Goal: Use online tool/utility: Utilize a website feature to perform a specific function

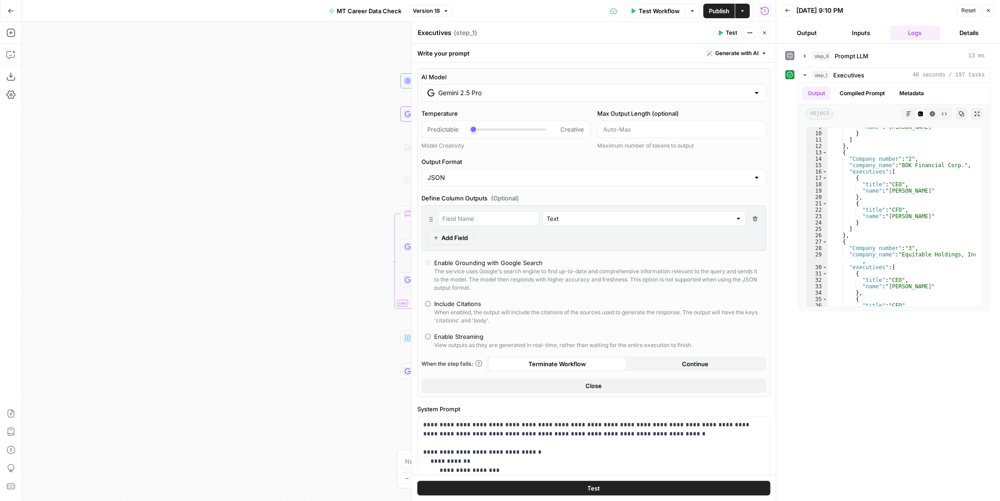
scroll to position [55, 0]
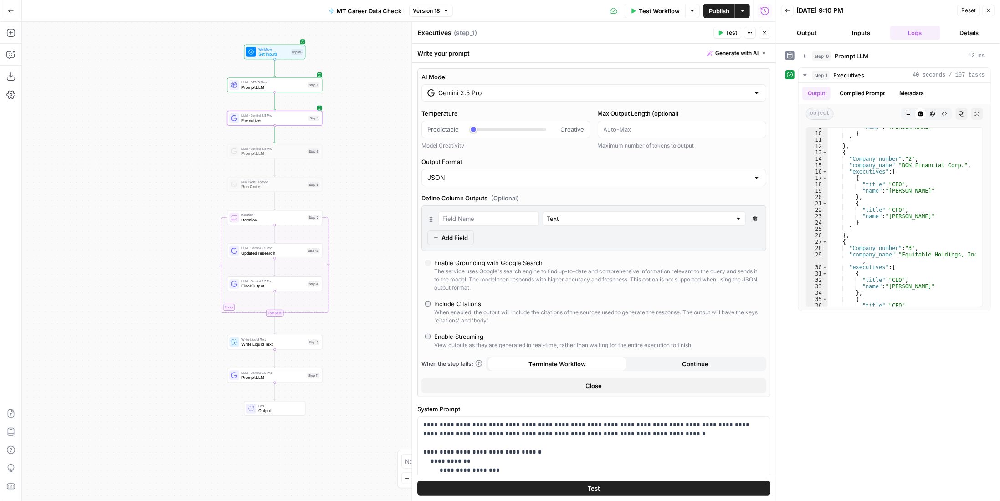
drag, startPoint x: 322, startPoint y: 154, endPoint x: 148, endPoint y: 158, distance: 173.6
click at [148, 158] on div "Workflow Set Inputs Inputs LLM · GPT-5 Nano Prompt LLM Step 8 LLM · Gemini 2.5 …" at bounding box center [399, 261] width 754 height 479
click at [307, 122] on div "LLM · Gemini 2.5 Pro Executives Step 1 Copy step Delete step Add Note Test" at bounding box center [274, 118] width 90 height 10
click at [286, 122] on span "Executives" at bounding box center [273, 120] width 65 height 6
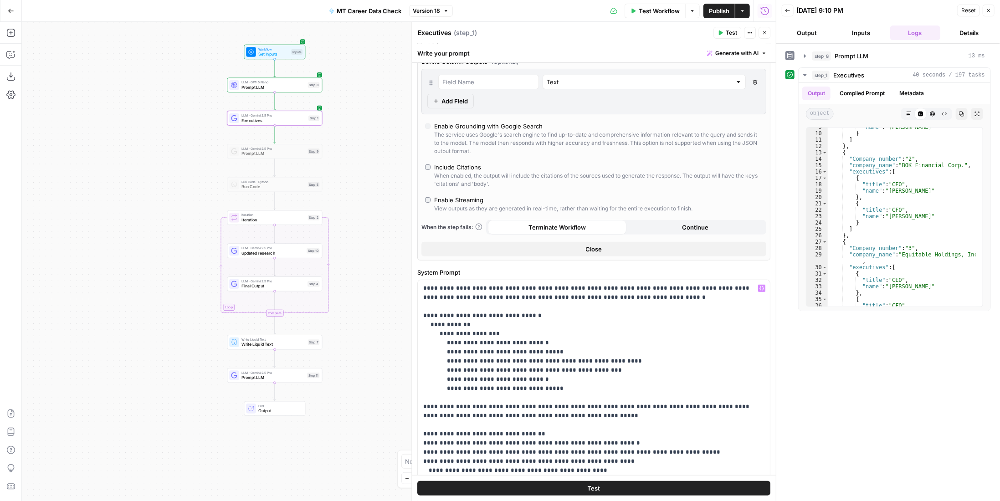
scroll to position [228, 0]
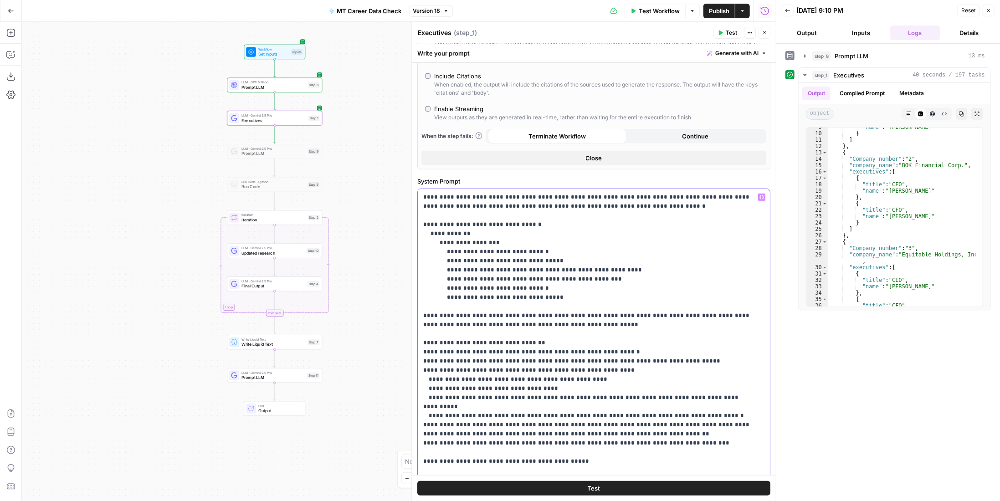
click at [638, 323] on p "**********" at bounding box center [587, 407] width 328 height 428
click at [638, 348] on p "**********" at bounding box center [587, 407] width 328 height 428
click at [675, 9] on span "Test Workflow" at bounding box center [659, 10] width 41 height 9
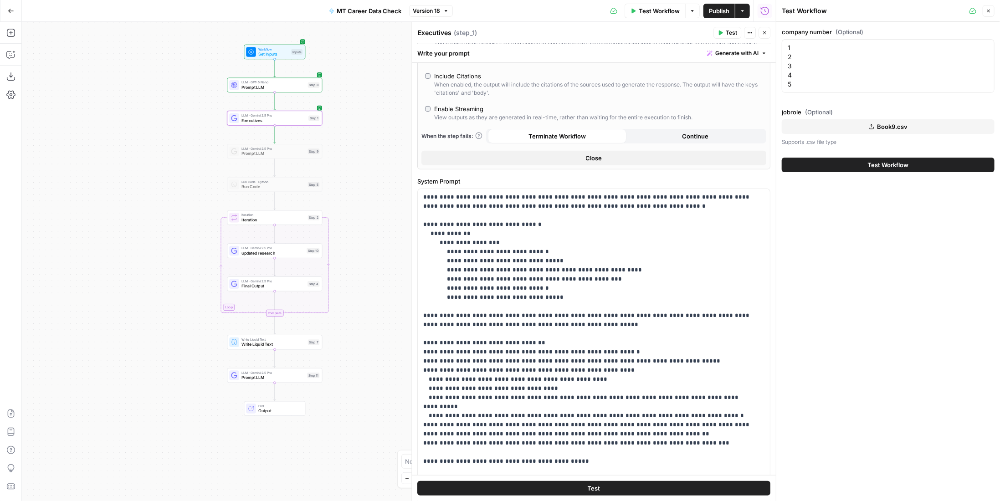
click at [885, 125] on span "Book9.csv" at bounding box center [892, 126] width 31 height 9
click at [896, 168] on span "Test Workflow" at bounding box center [888, 164] width 41 height 9
click at [580, 392] on p "**********" at bounding box center [587, 407] width 328 height 428
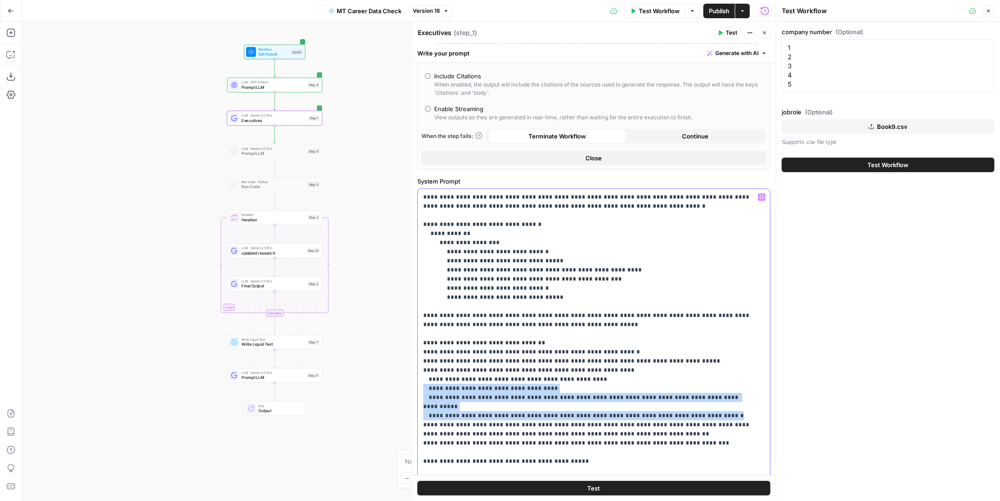
drag, startPoint x: 423, startPoint y: 388, endPoint x: 728, endPoint y: 403, distance: 305.6
click at [728, 403] on p "**********" at bounding box center [587, 407] width 328 height 428
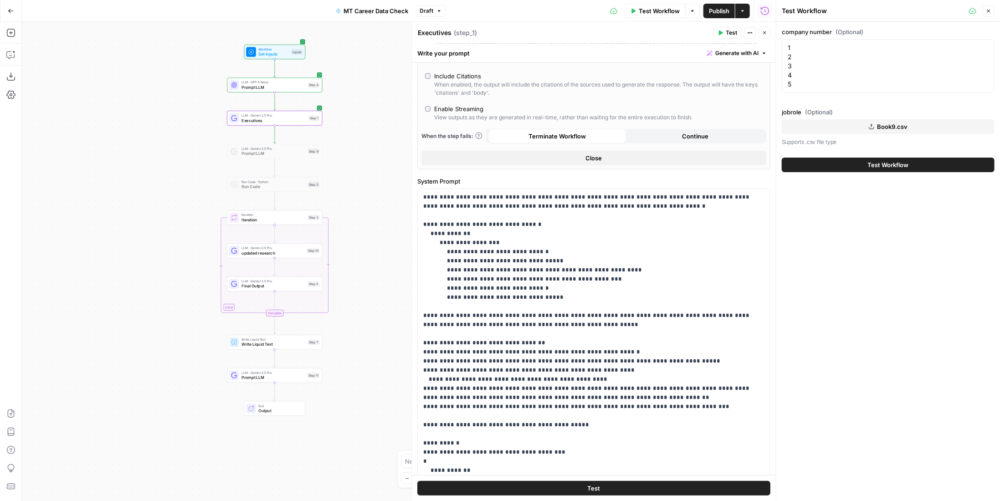
click at [879, 165] on span "Test Workflow" at bounding box center [888, 164] width 41 height 9
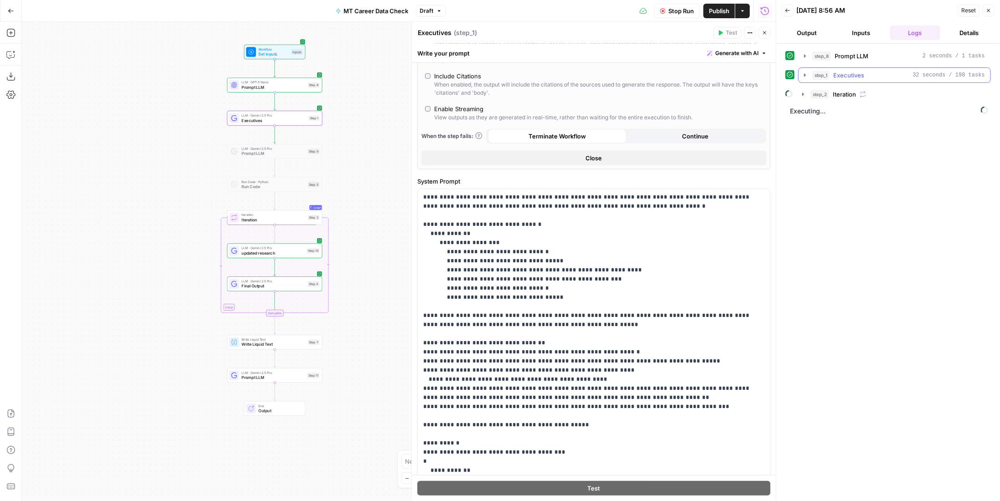
click at [856, 74] on span "Executives" at bounding box center [848, 75] width 31 height 9
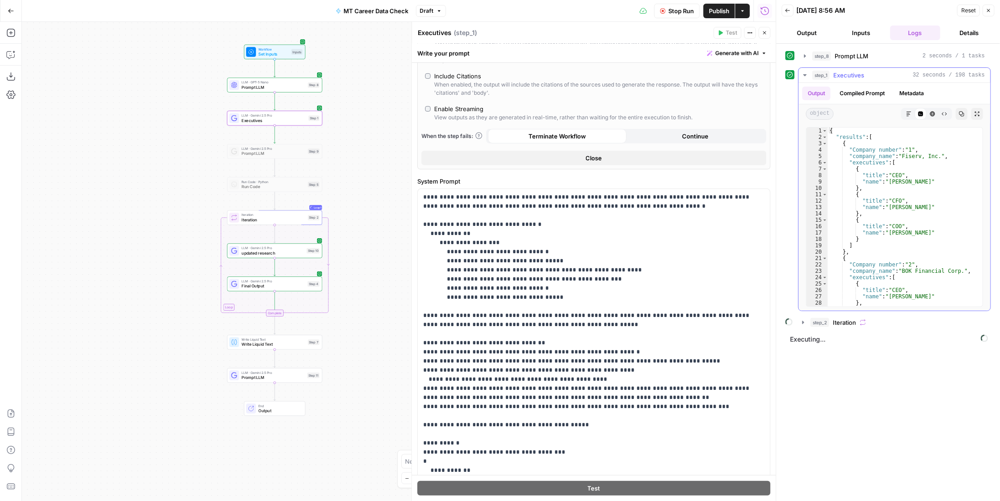
click at [856, 74] on span "Executives" at bounding box center [848, 75] width 31 height 9
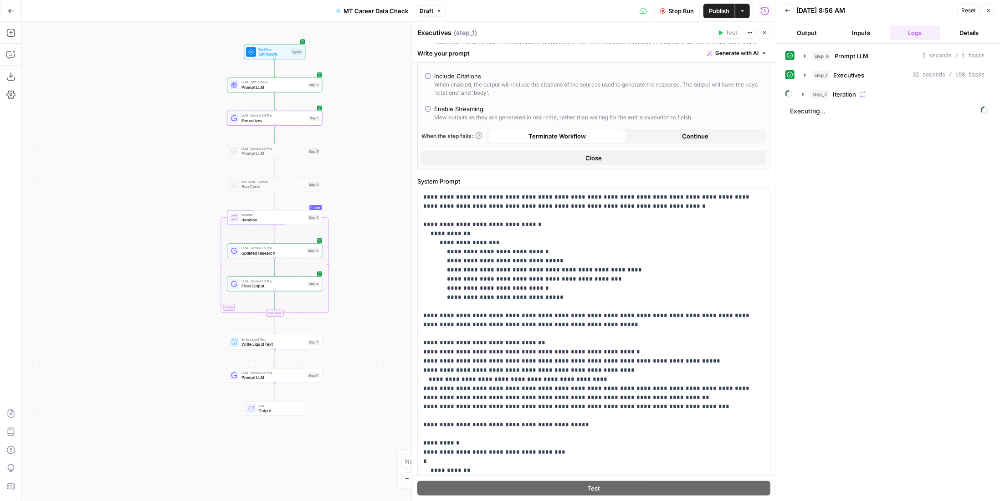
click at [684, 13] on span "Stop Run" at bounding box center [681, 10] width 26 height 9
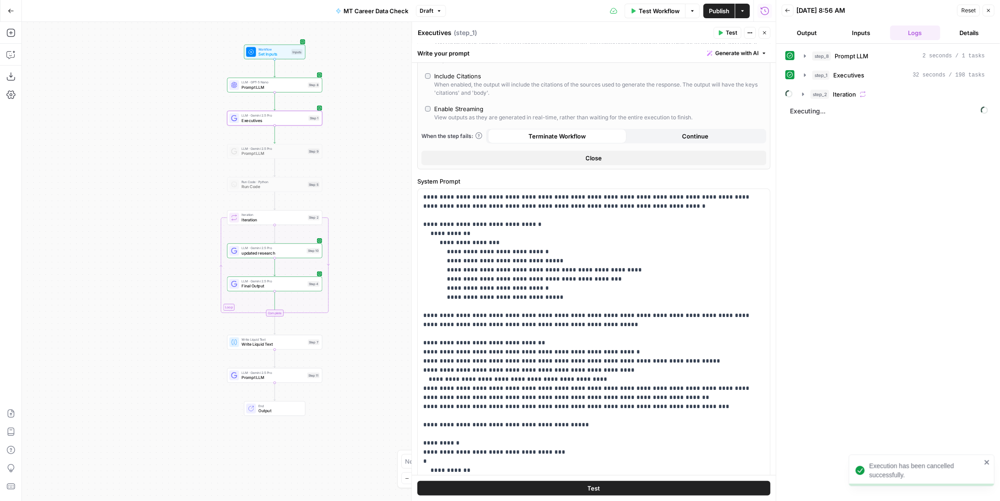
click at [726, 13] on span "Publish" at bounding box center [719, 10] width 20 height 9
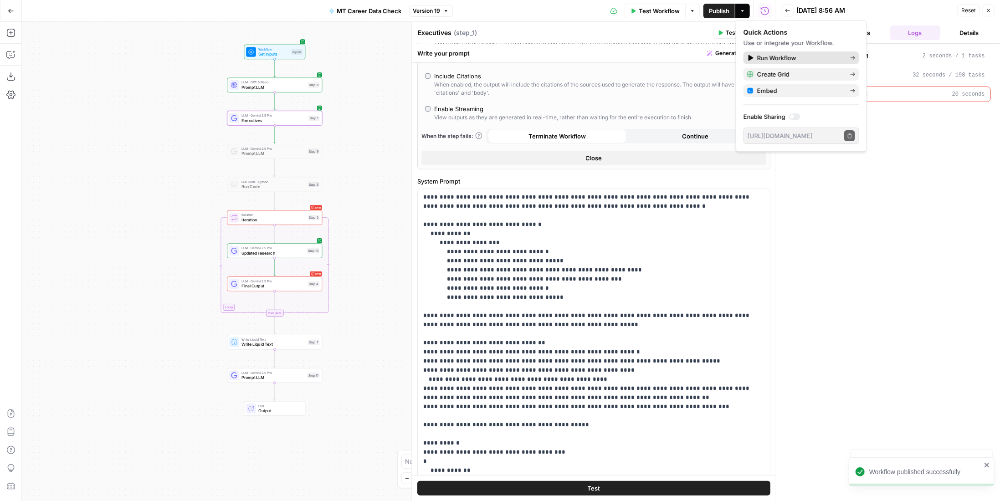
click at [786, 56] on span "Run Workflow" at bounding box center [800, 57] width 86 height 9
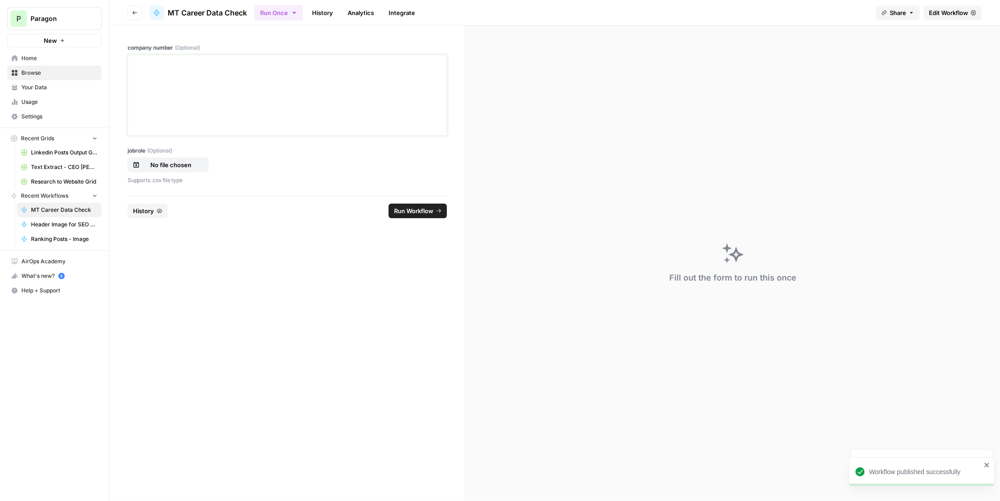
click at [251, 113] on div at bounding box center [286, 95] width 307 height 73
click at [181, 162] on p "No file chosen" at bounding box center [171, 164] width 58 height 9
click at [224, 67] on p at bounding box center [286, 63] width 307 height 9
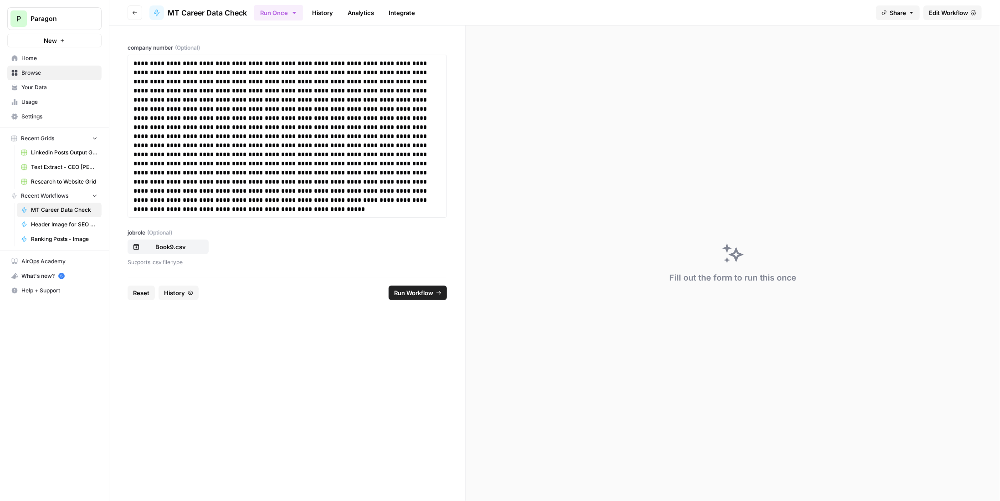
click at [413, 296] on span "Run Workflow" at bounding box center [413, 292] width 39 height 9
